Goal: Find specific page/section: Find specific page/section

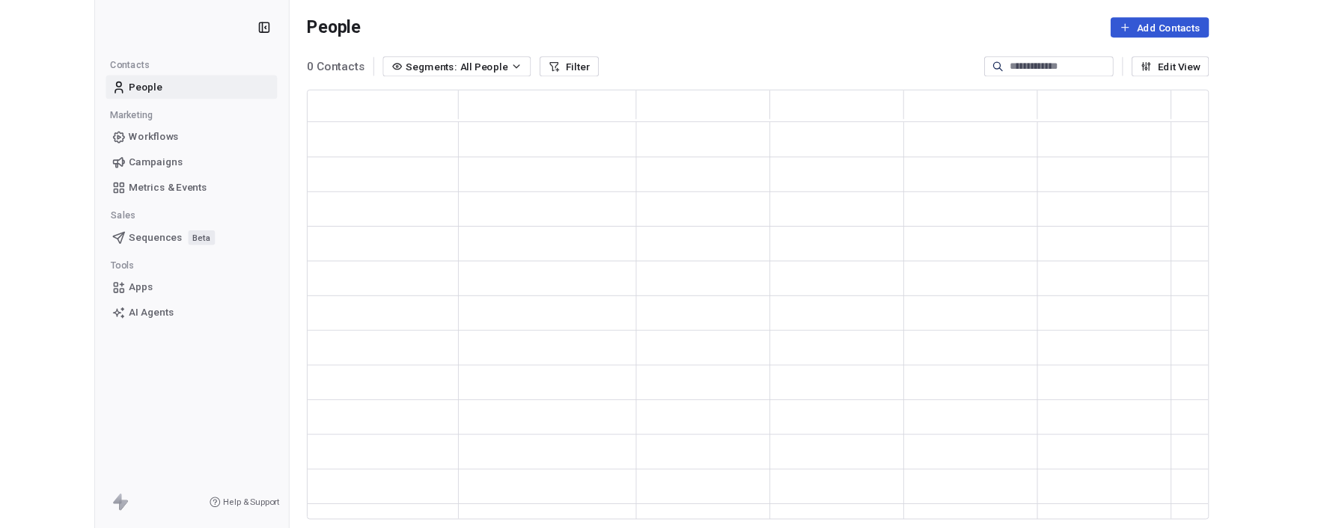
scroll to position [445, 934]
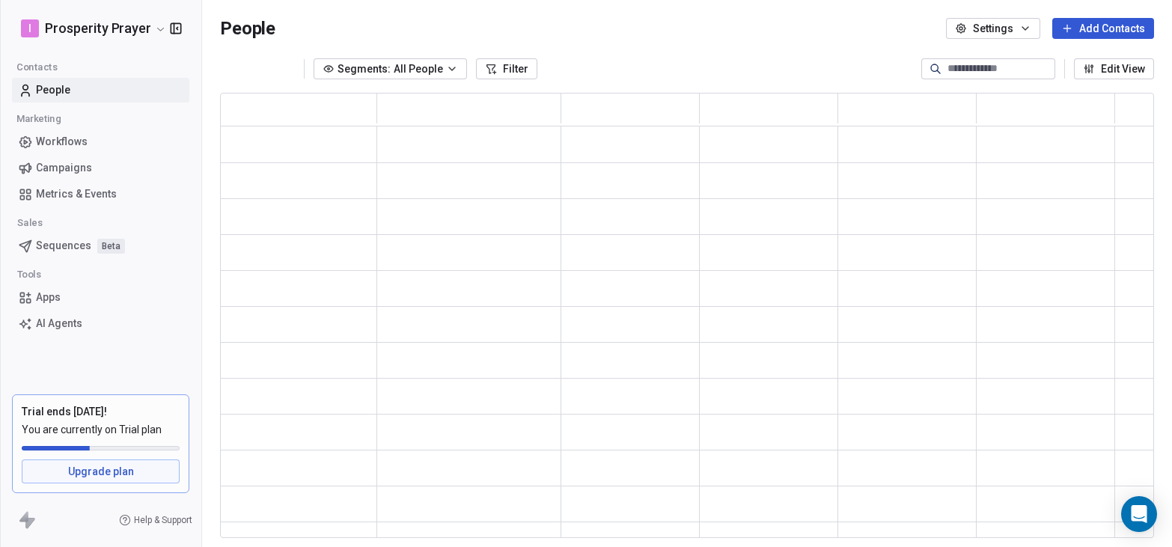
click at [66, 165] on span "Campaigns" at bounding box center [64, 168] width 56 height 16
